Goal: Check status: Check status

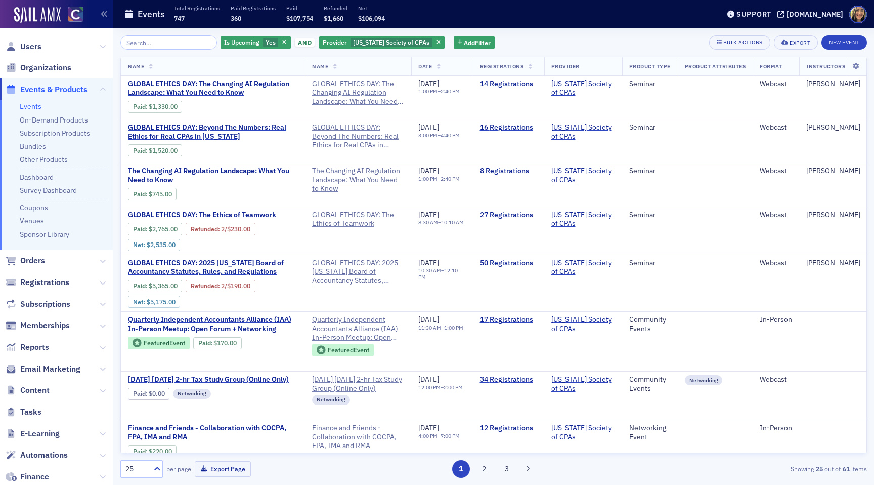
scroll to position [640, 0]
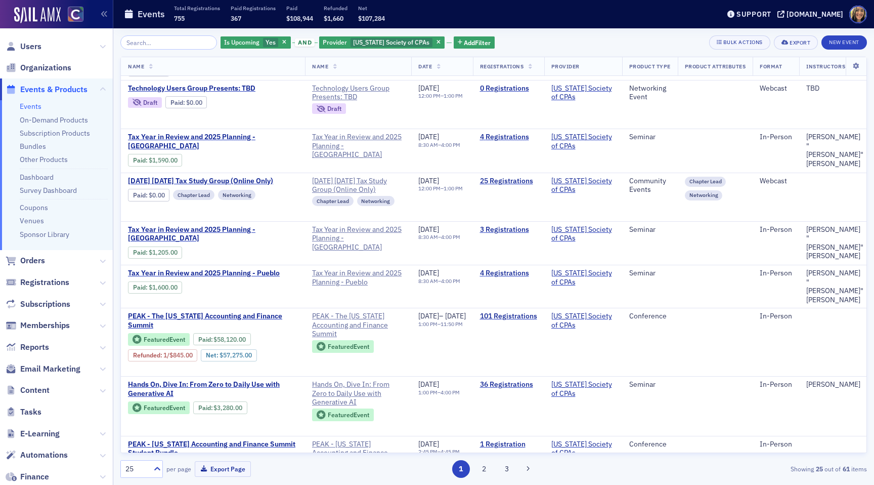
scroll to position [698, 0]
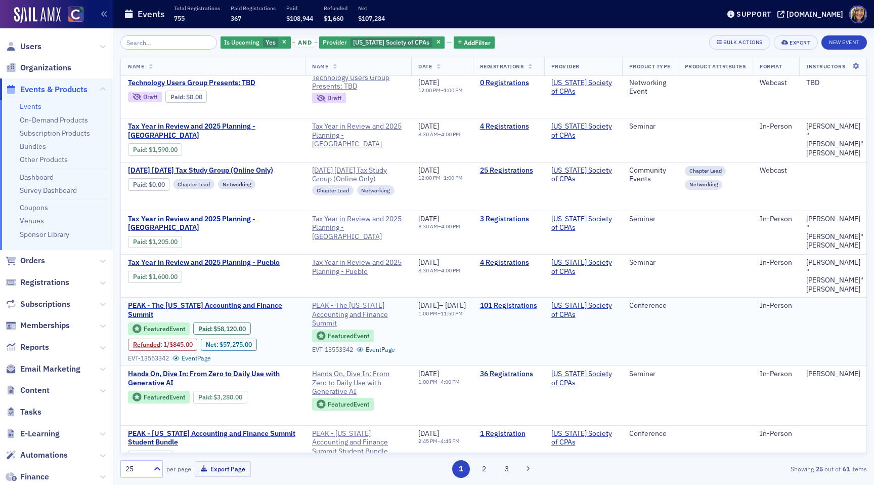
click at [537, 301] on link "101 Registrations" at bounding box center [508, 305] width 57 height 9
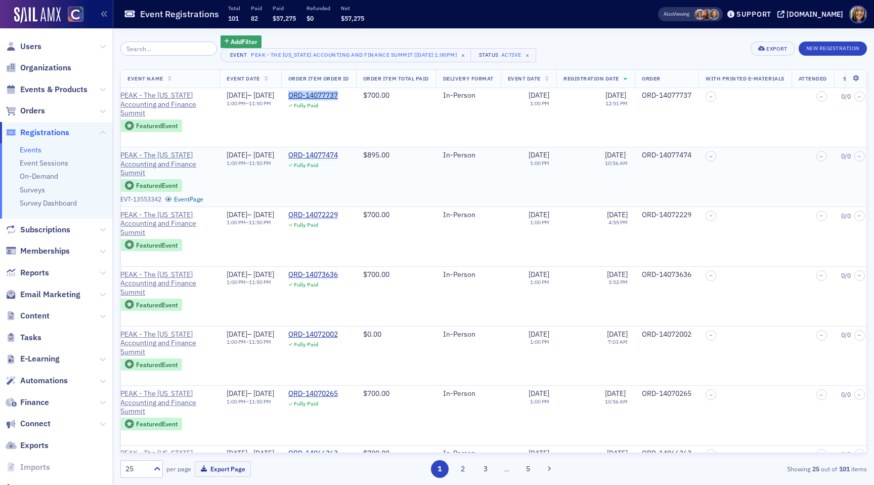
scroll to position [0, 300]
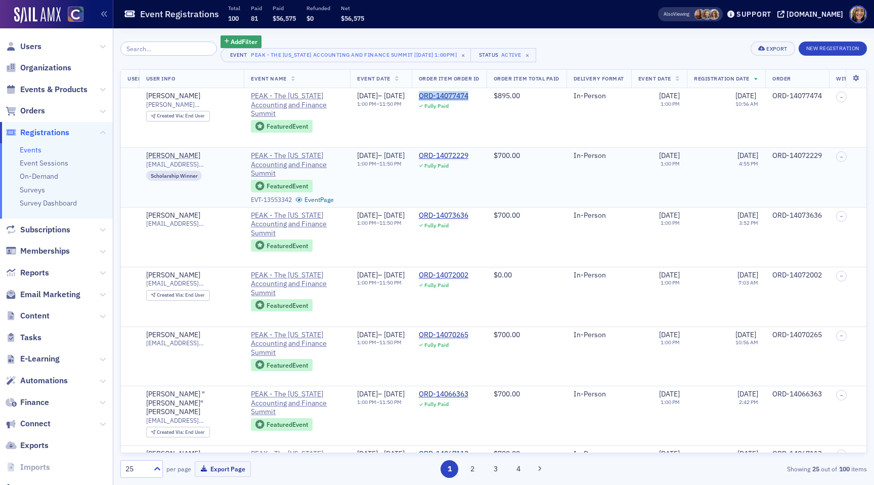
scroll to position [0, 182]
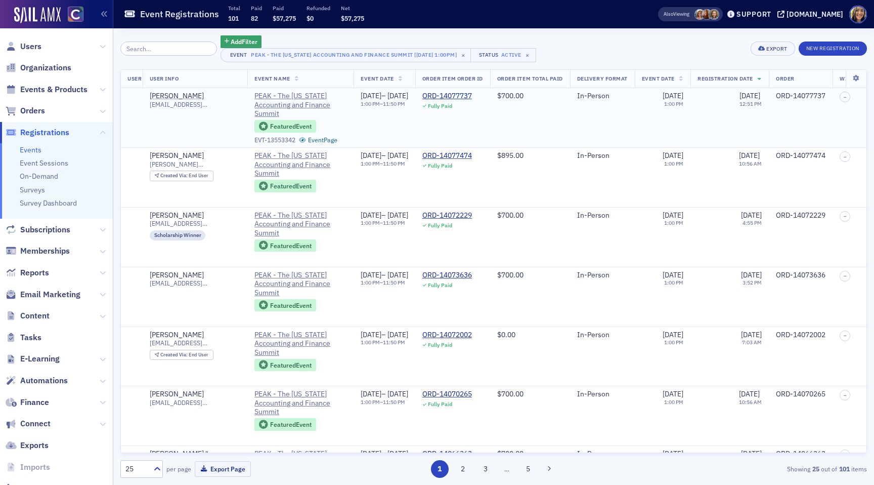
scroll to position [0, 248]
